Goal: Use online tool/utility: Utilize a website feature to perform a specific function

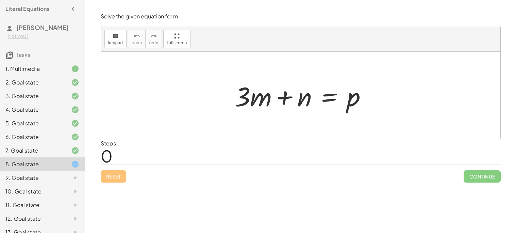
click at [332, 99] on div at bounding box center [304, 95] width 144 height 35
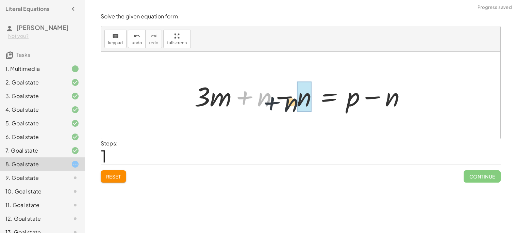
drag, startPoint x: 250, startPoint y: 95, endPoint x: 285, endPoint y: 98, distance: 35.5
click at [285, 98] on div at bounding box center [303, 95] width 224 height 35
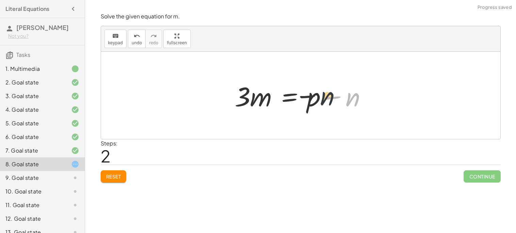
drag, startPoint x: 382, startPoint y: 99, endPoint x: 344, endPoint y: 101, distance: 38.5
click at [344, 101] on div at bounding box center [304, 95] width 144 height 35
click at [296, 97] on div at bounding box center [304, 95] width 144 height 35
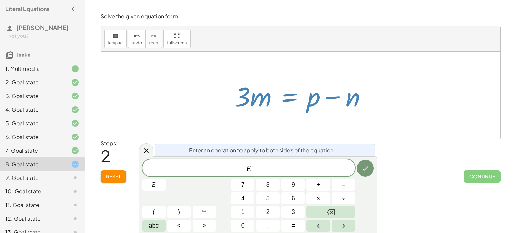
click at [319, 98] on div at bounding box center [304, 95] width 144 height 35
click at [111, 175] on span "Reset" at bounding box center [113, 176] width 15 height 6
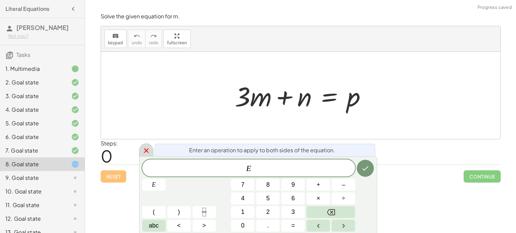
click at [144, 154] on icon at bounding box center [146, 150] width 8 height 8
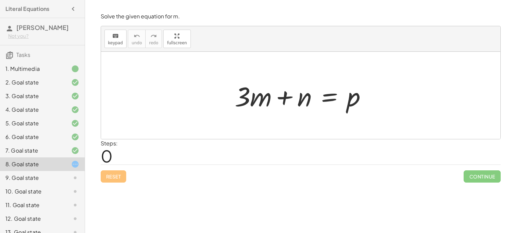
click at [72, 181] on icon at bounding box center [75, 178] width 8 height 8
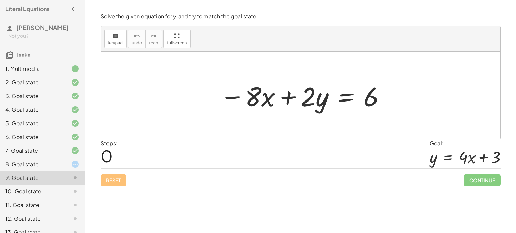
click at [346, 99] on div at bounding box center [304, 95] width 174 height 35
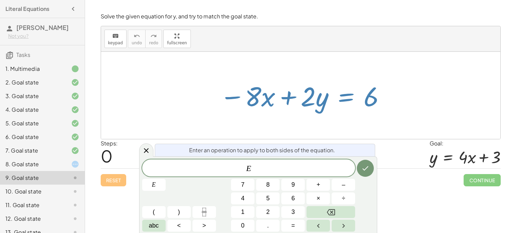
drag, startPoint x: 314, startPoint y: 98, endPoint x: 385, endPoint y: 108, distance: 71.5
click at [385, 108] on div at bounding box center [304, 95] width 174 height 35
click at [146, 150] on icon at bounding box center [146, 150] width 5 height 5
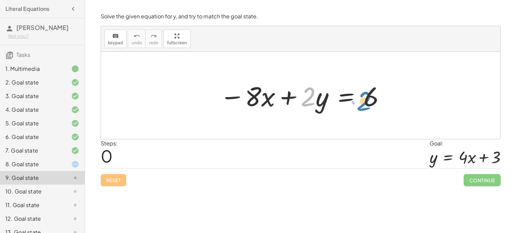
drag, startPoint x: 303, startPoint y: 97, endPoint x: 364, endPoint y: 100, distance: 61.0
click at [364, 100] on div at bounding box center [304, 95] width 174 height 35
drag, startPoint x: 319, startPoint y: 103, endPoint x: 385, endPoint y: 96, distance: 65.7
click at [385, 96] on div at bounding box center [304, 95] width 174 height 35
drag, startPoint x: 319, startPoint y: 102, endPoint x: 412, endPoint y: 96, distance: 93.5
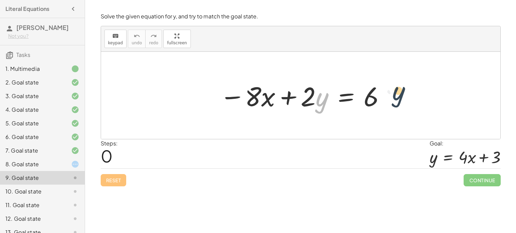
click at [412, 96] on div "· y − · 8 · x + · 2 · y = 6" at bounding box center [301, 95] width 400 height 87
click at [350, 99] on div at bounding box center [304, 95] width 174 height 35
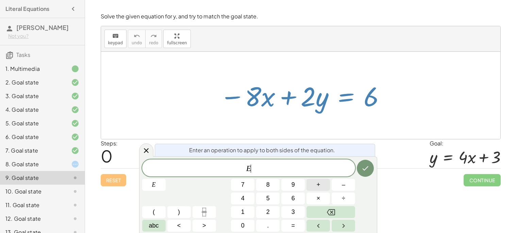
click at [314, 183] on button "+" at bounding box center [318, 185] width 23 height 12
click at [367, 167] on icon "Done" at bounding box center [366, 168] width 6 height 4
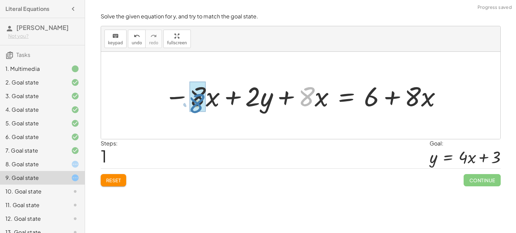
drag, startPoint x: 308, startPoint y: 96, endPoint x: 197, endPoint y: 102, distance: 110.8
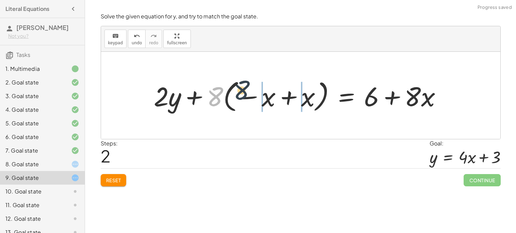
drag, startPoint x: 218, startPoint y: 104, endPoint x: 265, endPoint y: 94, distance: 47.3
click at [265, 94] on div at bounding box center [300, 96] width 300 height 38
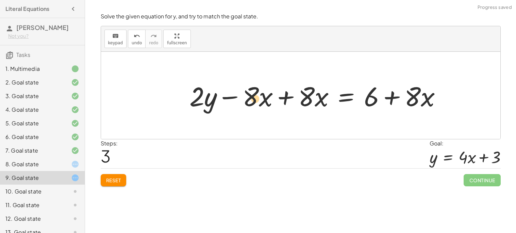
click at [254, 104] on div at bounding box center [318, 95] width 265 height 35
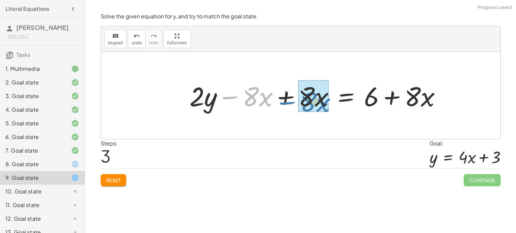
drag, startPoint x: 235, startPoint y: 98, endPoint x: 300, endPoint y: 100, distance: 64.4
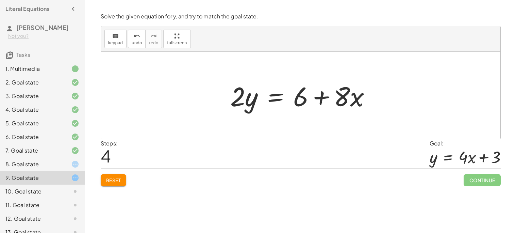
click at [277, 96] on div at bounding box center [303, 95] width 153 height 35
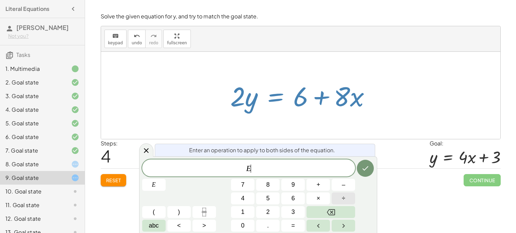
click at [342, 194] on span "÷" at bounding box center [343, 198] width 3 height 9
click at [365, 165] on icon "Done" at bounding box center [366, 168] width 8 height 8
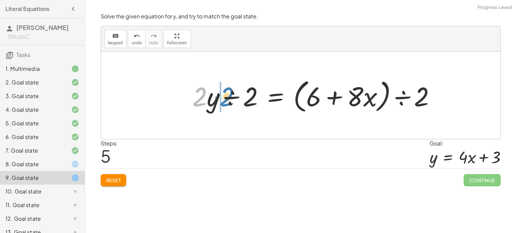
drag, startPoint x: 207, startPoint y: 101, endPoint x: 213, endPoint y: 100, distance: 6.2
click at [213, 100] on div at bounding box center [317, 95] width 256 height 39
click at [212, 102] on div at bounding box center [317, 95] width 256 height 39
drag, startPoint x: 248, startPoint y: 98, endPoint x: 214, endPoint y: 97, distance: 33.7
click at [214, 97] on div at bounding box center [317, 95] width 256 height 39
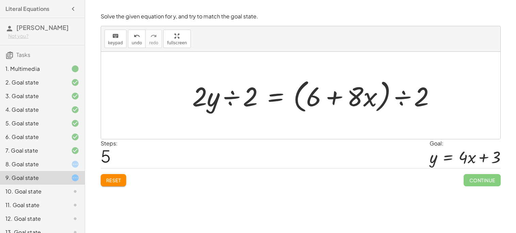
click at [279, 98] on div at bounding box center [317, 95] width 256 height 39
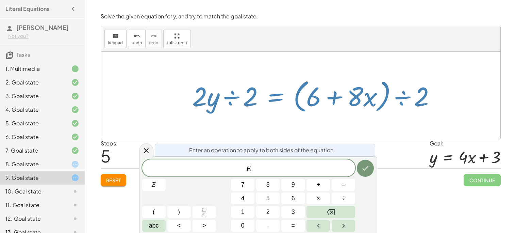
click at [249, 95] on div at bounding box center [317, 95] width 256 height 39
click at [136, 36] on icon "undo" at bounding box center [137, 36] width 6 height 8
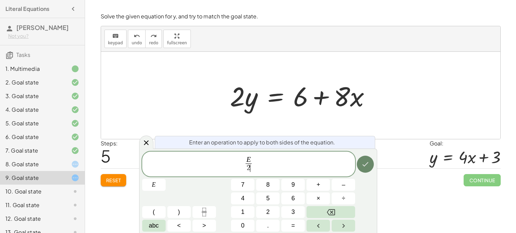
click at [364, 156] on button "Done" at bounding box center [365, 164] width 17 height 17
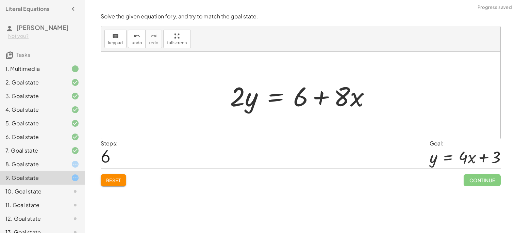
click at [276, 101] on div at bounding box center [317, 95] width 256 height 35
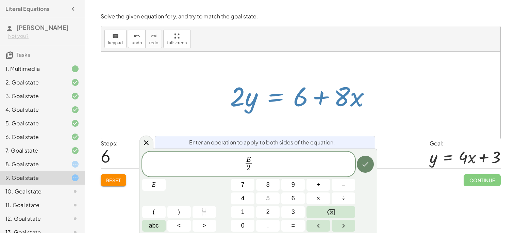
click at [368, 165] on icon "Done" at bounding box center [366, 164] width 8 height 8
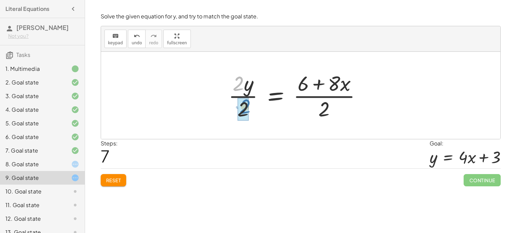
drag, startPoint x: 239, startPoint y: 85, endPoint x: 245, endPoint y: 107, distance: 22.9
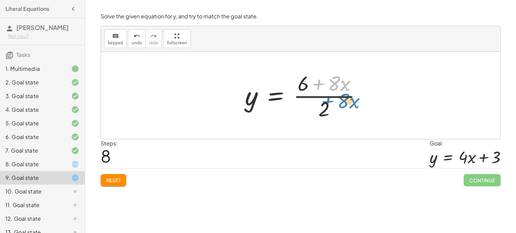
drag, startPoint x: 314, startPoint y: 82, endPoint x: 323, endPoint y: 100, distance: 19.9
click at [323, 100] on div at bounding box center [317, 95] width 256 height 52
drag, startPoint x: 325, startPoint y: 106, endPoint x: 323, endPoint y: 89, distance: 17.5
click at [323, 89] on div at bounding box center [317, 95] width 256 height 52
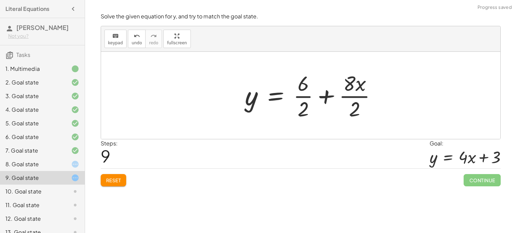
click at [306, 89] on div at bounding box center [317, 95] width 256 height 52
drag, startPoint x: 305, startPoint y: 107, endPoint x: 305, endPoint y: 87, distance: 19.7
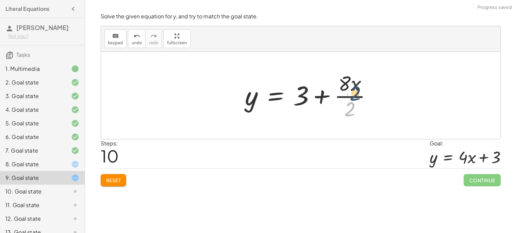
drag, startPoint x: 340, startPoint y: 107, endPoint x: 338, endPoint y: 76, distance: 31.4
click at [338, 76] on div at bounding box center [317, 95] width 256 height 52
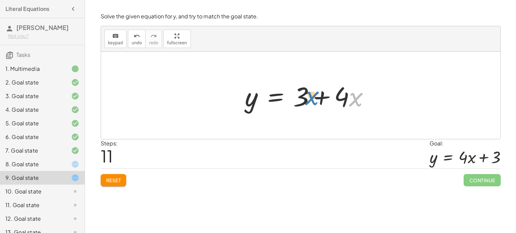
drag, startPoint x: 354, startPoint y: 102, endPoint x: 311, endPoint y: 101, distance: 43.6
click at [311, 101] on div at bounding box center [317, 95] width 256 height 35
drag, startPoint x: 343, startPoint y: 101, endPoint x: 300, endPoint y: 99, distance: 43.6
click at [300, 99] on div at bounding box center [317, 95] width 256 height 35
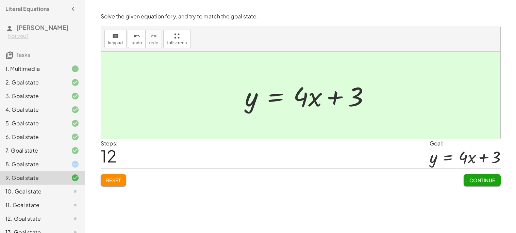
click at [477, 179] on span "Continue" at bounding box center [482, 180] width 26 height 6
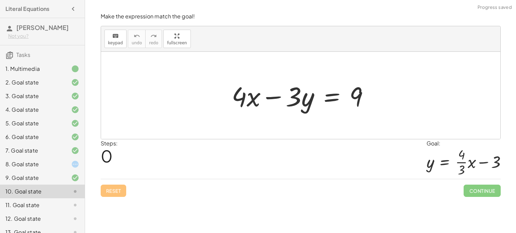
click at [59, 167] on div "8. Goal state" at bounding box center [32, 164] width 55 height 8
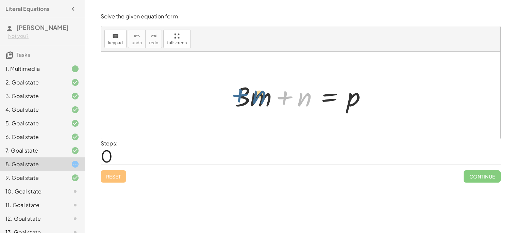
drag, startPoint x: 293, startPoint y: 100, endPoint x: 238, endPoint y: 95, distance: 54.7
click at [238, 95] on div at bounding box center [304, 95] width 144 height 35
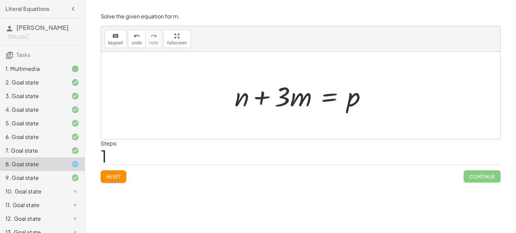
click at [332, 95] on div at bounding box center [304, 95] width 144 height 35
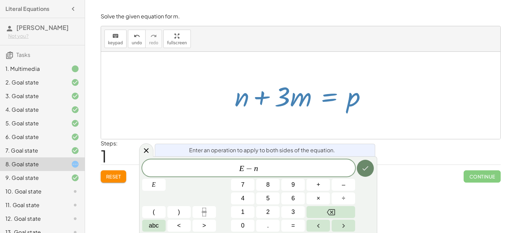
click at [365, 168] on icon "Done" at bounding box center [366, 168] width 8 height 8
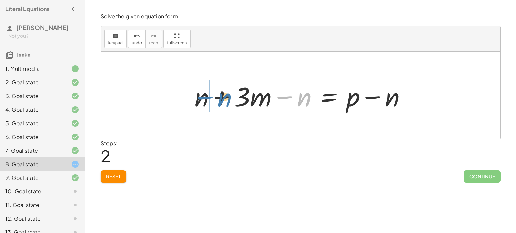
drag, startPoint x: 278, startPoint y: 96, endPoint x: 191, endPoint y: 94, distance: 87.2
click at [191, 94] on div at bounding box center [303, 95] width 224 height 35
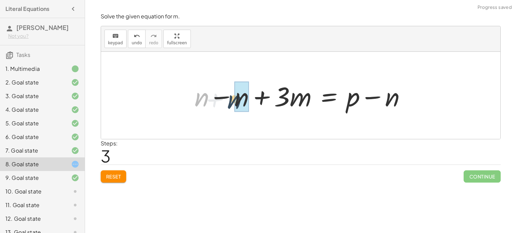
drag, startPoint x: 201, startPoint y: 101, endPoint x: 235, endPoint y: 103, distance: 33.7
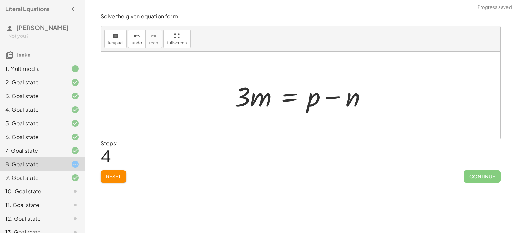
click at [290, 100] on div at bounding box center [304, 95] width 144 height 35
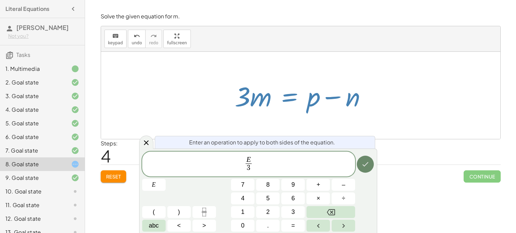
click at [367, 170] on button "Done" at bounding box center [365, 164] width 17 height 17
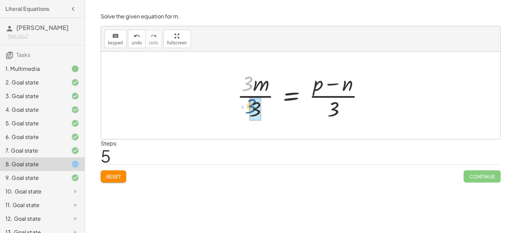
drag, startPoint x: 252, startPoint y: 85, endPoint x: 258, endPoint y: 112, distance: 27.2
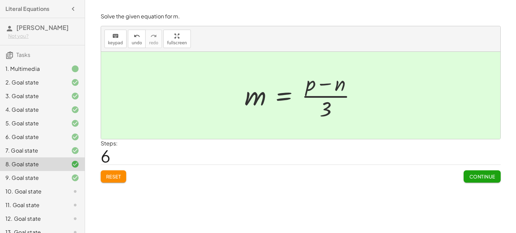
click at [488, 178] on span "Continue" at bounding box center [482, 176] width 26 height 6
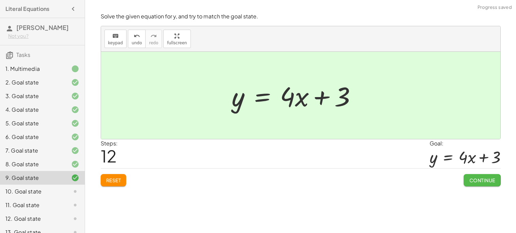
click at [484, 178] on span "Continue" at bounding box center [482, 180] width 26 height 6
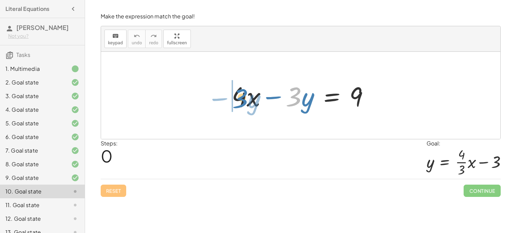
drag, startPoint x: 294, startPoint y: 99, endPoint x: 229, endPoint y: 96, distance: 64.4
click at [229, 96] on div at bounding box center [303, 95] width 150 height 35
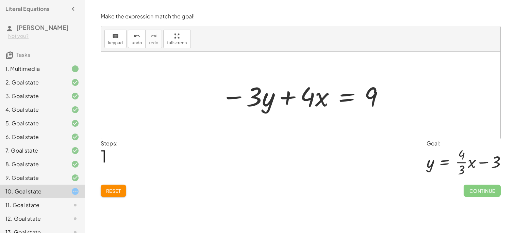
click at [344, 95] on div at bounding box center [303, 95] width 171 height 35
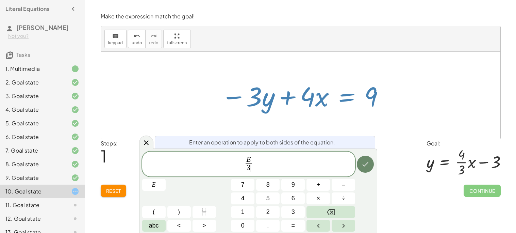
click at [367, 167] on icon "Done" at bounding box center [366, 164] width 8 height 8
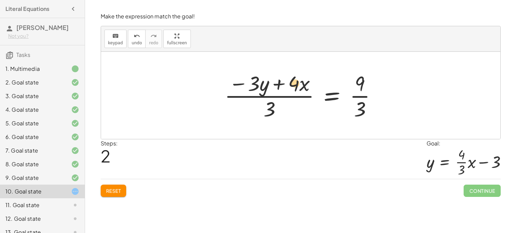
drag, startPoint x: 303, startPoint y: 85, endPoint x: 299, endPoint y: 84, distance: 4.2
click at [299, 84] on div at bounding box center [303, 95] width 164 height 52
drag, startPoint x: 257, startPoint y: 79, endPoint x: 276, endPoint y: 112, distance: 37.5
click at [276, 112] on div at bounding box center [303, 95] width 164 height 52
drag, startPoint x: 250, startPoint y: 88, endPoint x: 268, endPoint y: 108, distance: 27.3
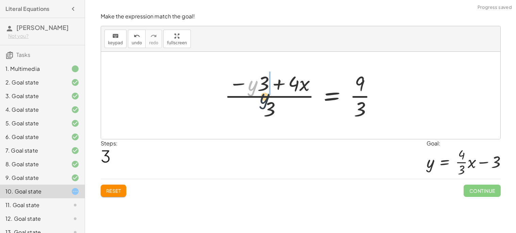
click at [268, 108] on div at bounding box center [303, 95] width 164 height 52
click at [360, 96] on div at bounding box center [303, 95] width 164 height 52
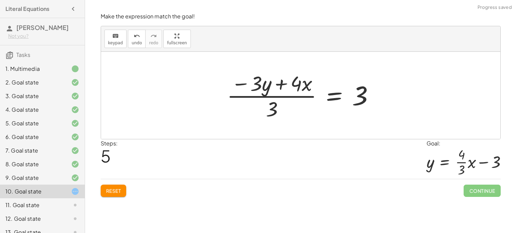
click at [299, 86] on div at bounding box center [304, 95] width 160 height 52
drag, startPoint x: 270, startPoint y: 109, endPoint x: 313, endPoint y: 81, distance: 50.6
click at [313, 81] on div at bounding box center [304, 95] width 160 height 52
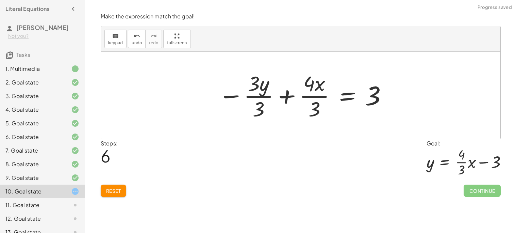
click at [257, 97] on div at bounding box center [303, 95] width 177 height 52
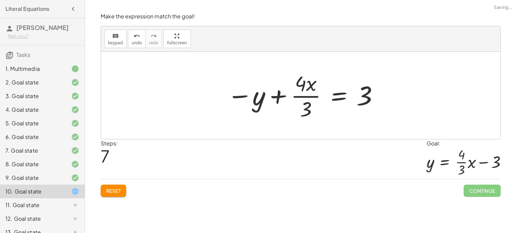
click at [300, 96] on div at bounding box center [303, 95] width 159 height 52
click at [301, 96] on div at bounding box center [303, 95] width 159 height 52
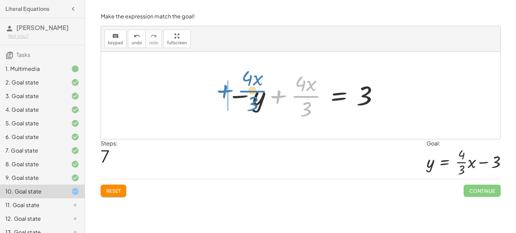
drag, startPoint x: 301, startPoint y: 96, endPoint x: 246, endPoint y: 91, distance: 55.5
click at [246, 91] on div at bounding box center [303, 95] width 159 height 52
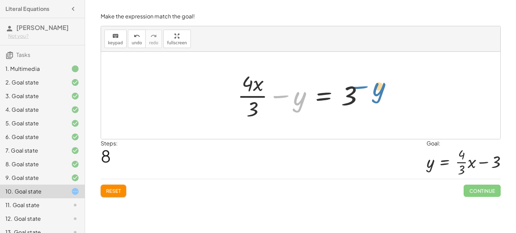
drag, startPoint x: 300, startPoint y: 100, endPoint x: 387, endPoint y: 91, distance: 87.7
click at [387, 91] on div "+ · 4 · x − · 3 · y = 9 − · 3 · y + · 4 · x = 9 · ( − · 3 · y + · 4 · x ) · 3 =…" at bounding box center [301, 95] width 400 height 87
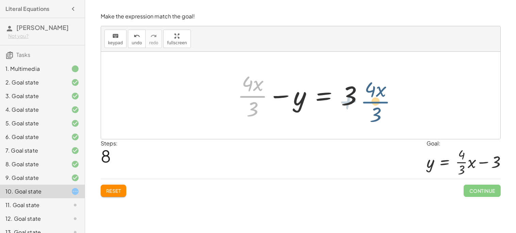
drag, startPoint x: 251, startPoint y: 94, endPoint x: 378, endPoint y: 99, distance: 127.1
drag, startPoint x: 262, startPoint y: 99, endPoint x: 400, endPoint y: 88, distance: 138.0
click at [400, 88] on div "+ · 4 · x − · 3 · y = 9 − · 3 · y + · 4 · x = 9 · ( − · 3 · y + · 4 · x ) · 3 =…" at bounding box center [301, 95] width 400 height 87
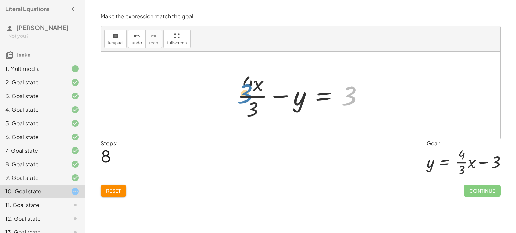
drag, startPoint x: 342, startPoint y: 96, endPoint x: 229, endPoint y: 92, distance: 113.1
click at [229, 92] on div "+ · 4 · x − · 3 · y = 9 − · 3 · y + · 4 · x = 9 · ( − · 3 · y + · 4 · x ) · 3 =…" at bounding box center [300, 95] width 147 height 56
click at [328, 94] on div at bounding box center [303, 95] width 139 height 52
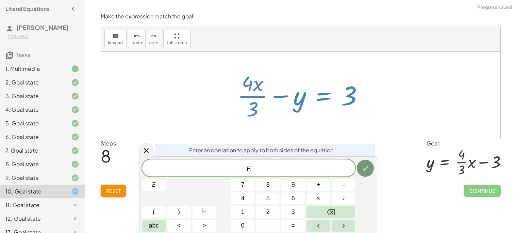
drag, startPoint x: 252, startPoint y: 80, endPoint x: 271, endPoint y: 99, distance: 26.7
click at [271, 99] on div at bounding box center [303, 95] width 139 height 52
click at [148, 148] on icon at bounding box center [146, 150] width 5 height 5
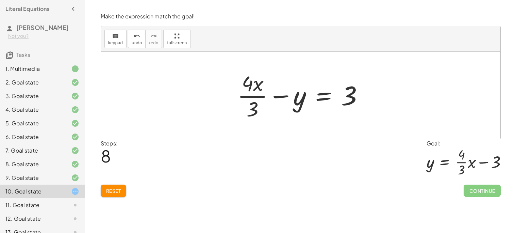
click at [105, 194] on button "Reset" at bounding box center [114, 191] width 26 height 12
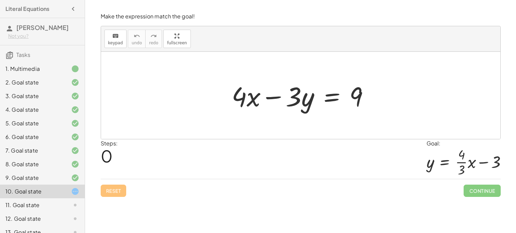
click at [325, 102] on div at bounding box center [303, 95] width 150 height 35
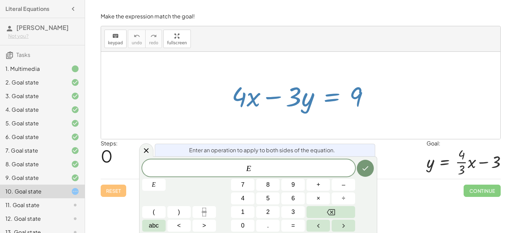
click at [325, 101] on div at bounding box center [303, 95] width 150 height 35
